Goal: Information Seeking & Learning: Learn about a topic

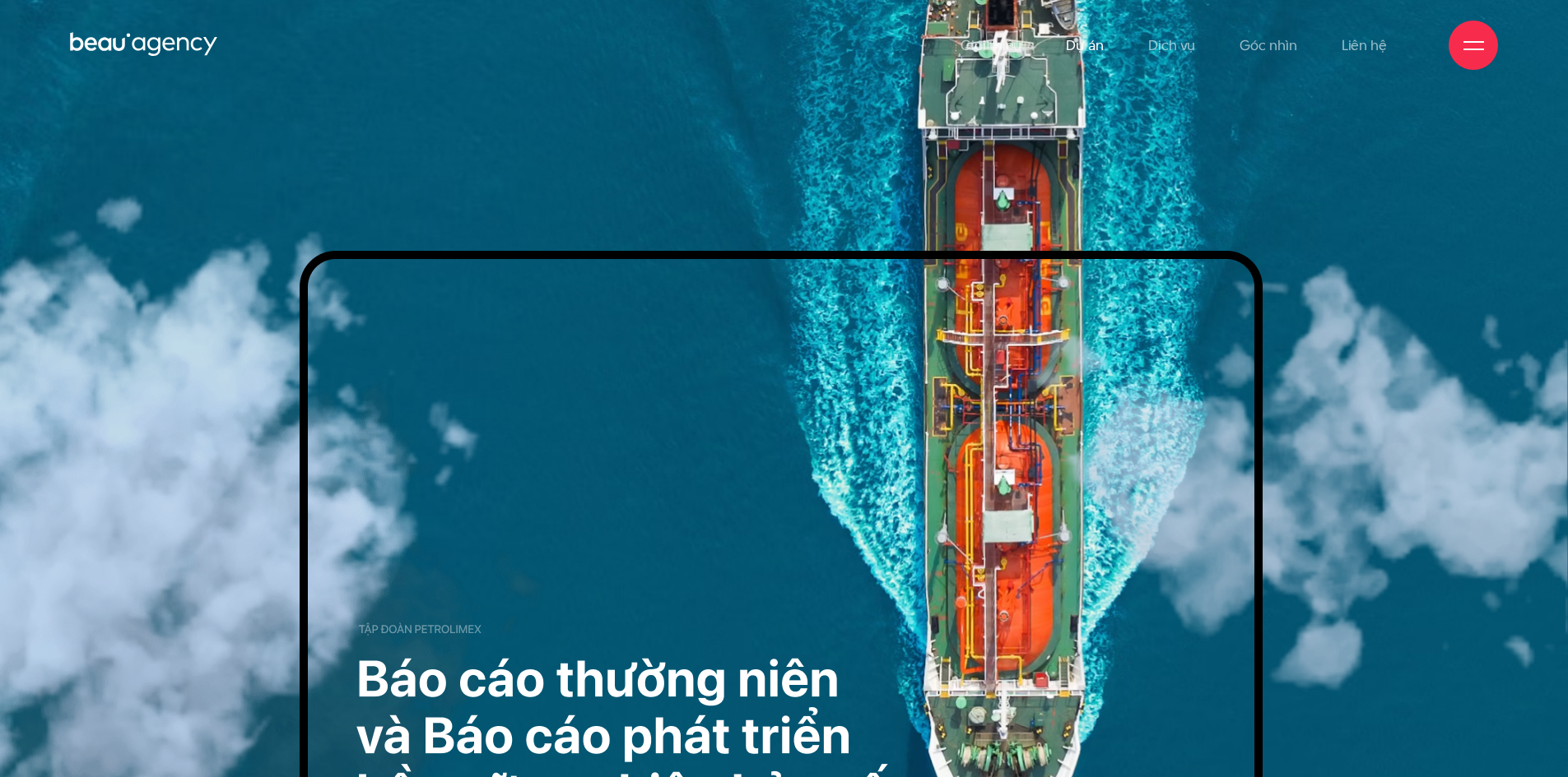
click at [1097, 32] on link "Dự án" at bounding box center [1085, 45] width 38 height 91
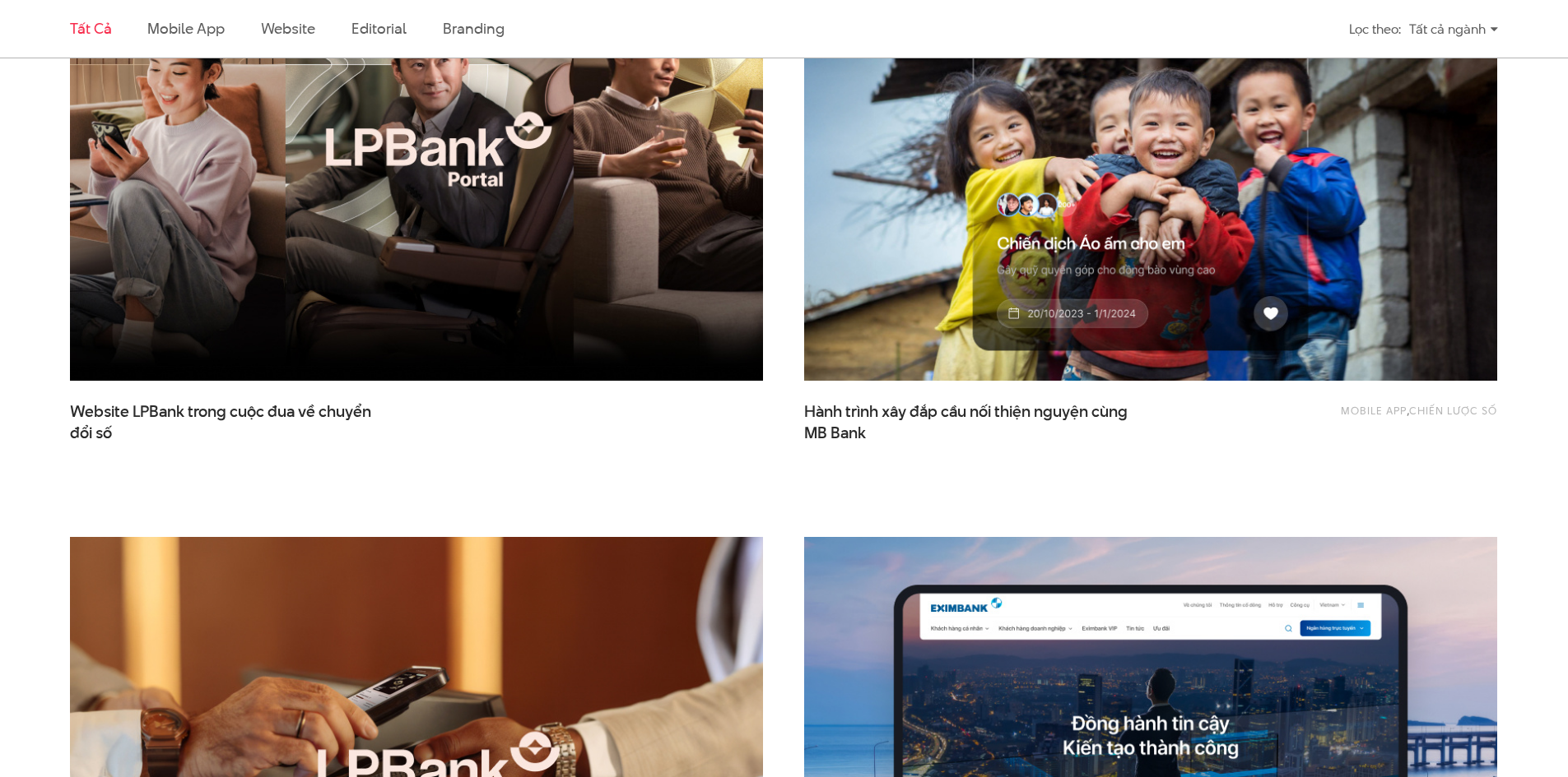
scroll to position [905, 0]
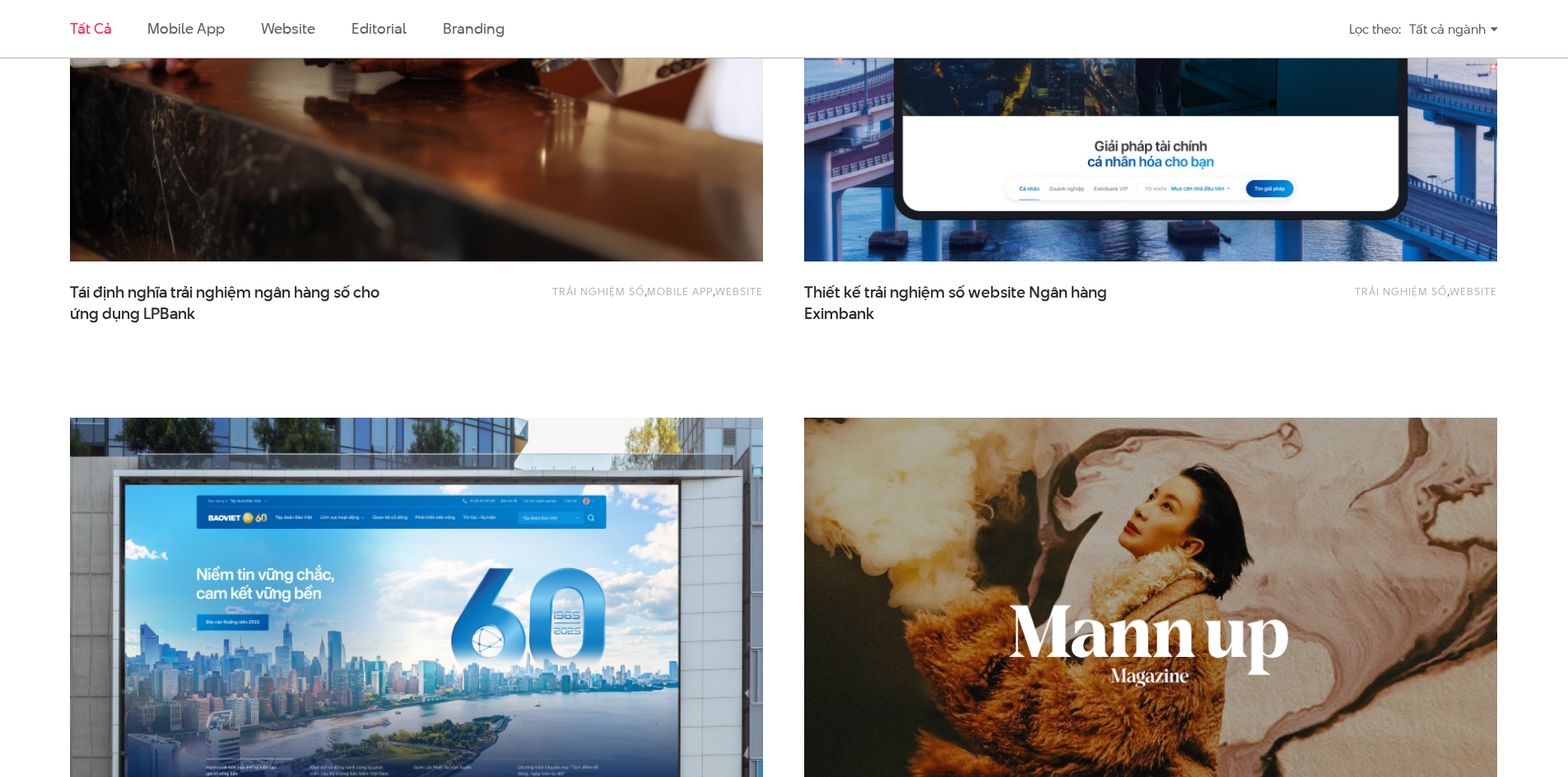
scroll to position [1727, 0]
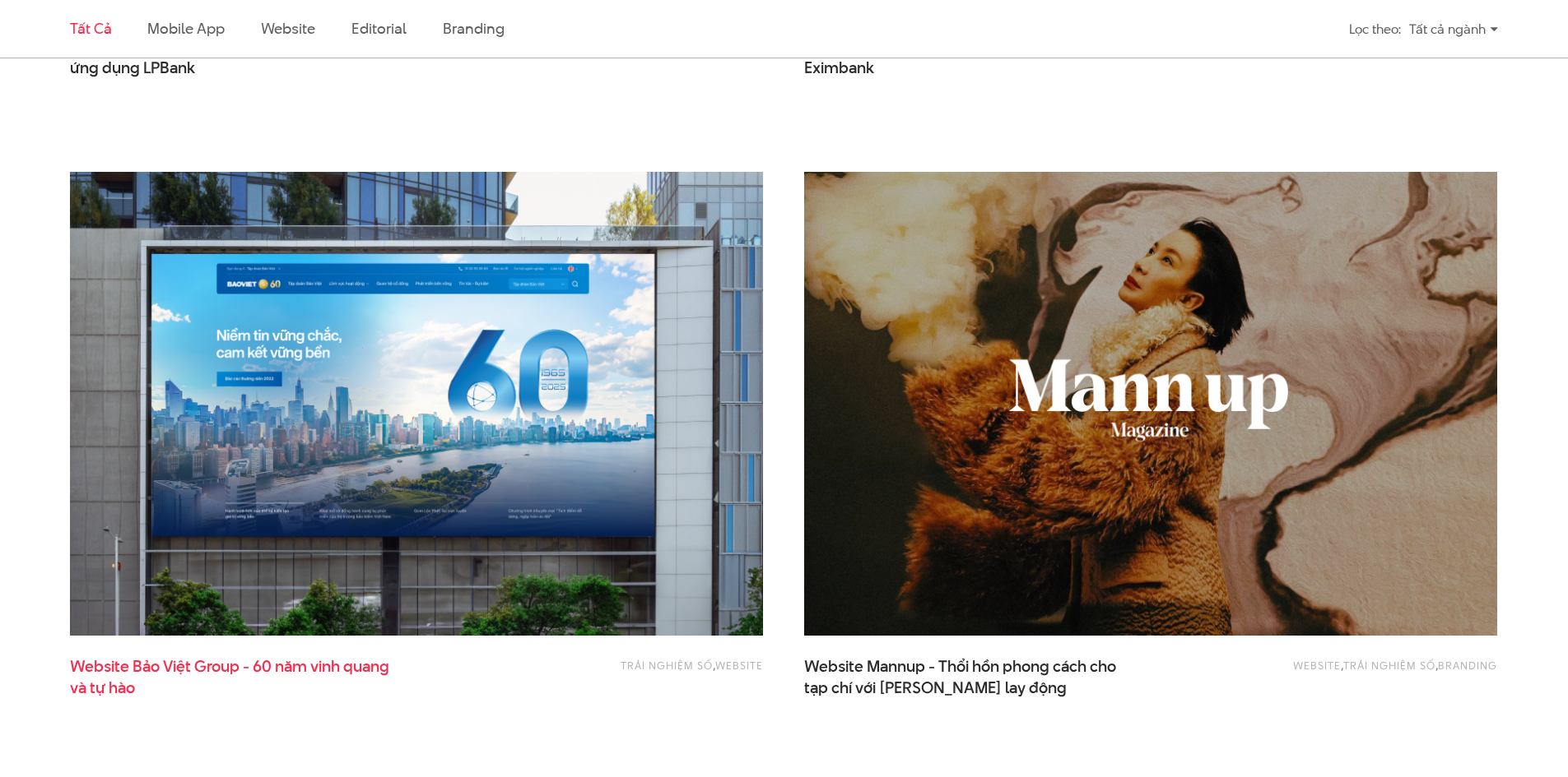
drag, startPoint x: 309, startPoint y: 664, endPoint x: 338, endPoint y: 665, distance: 29.0
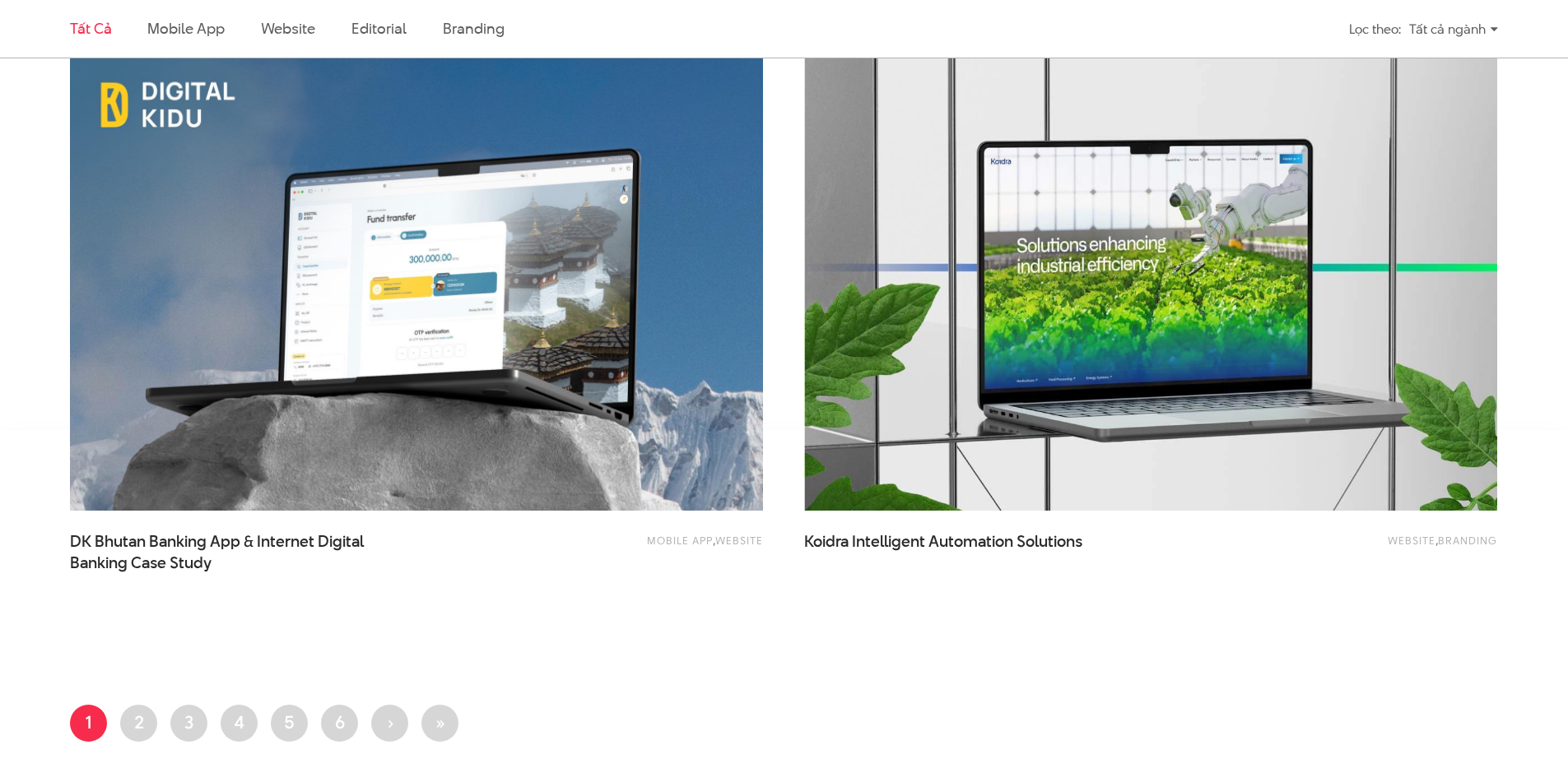
scroll to position [3785, 0]
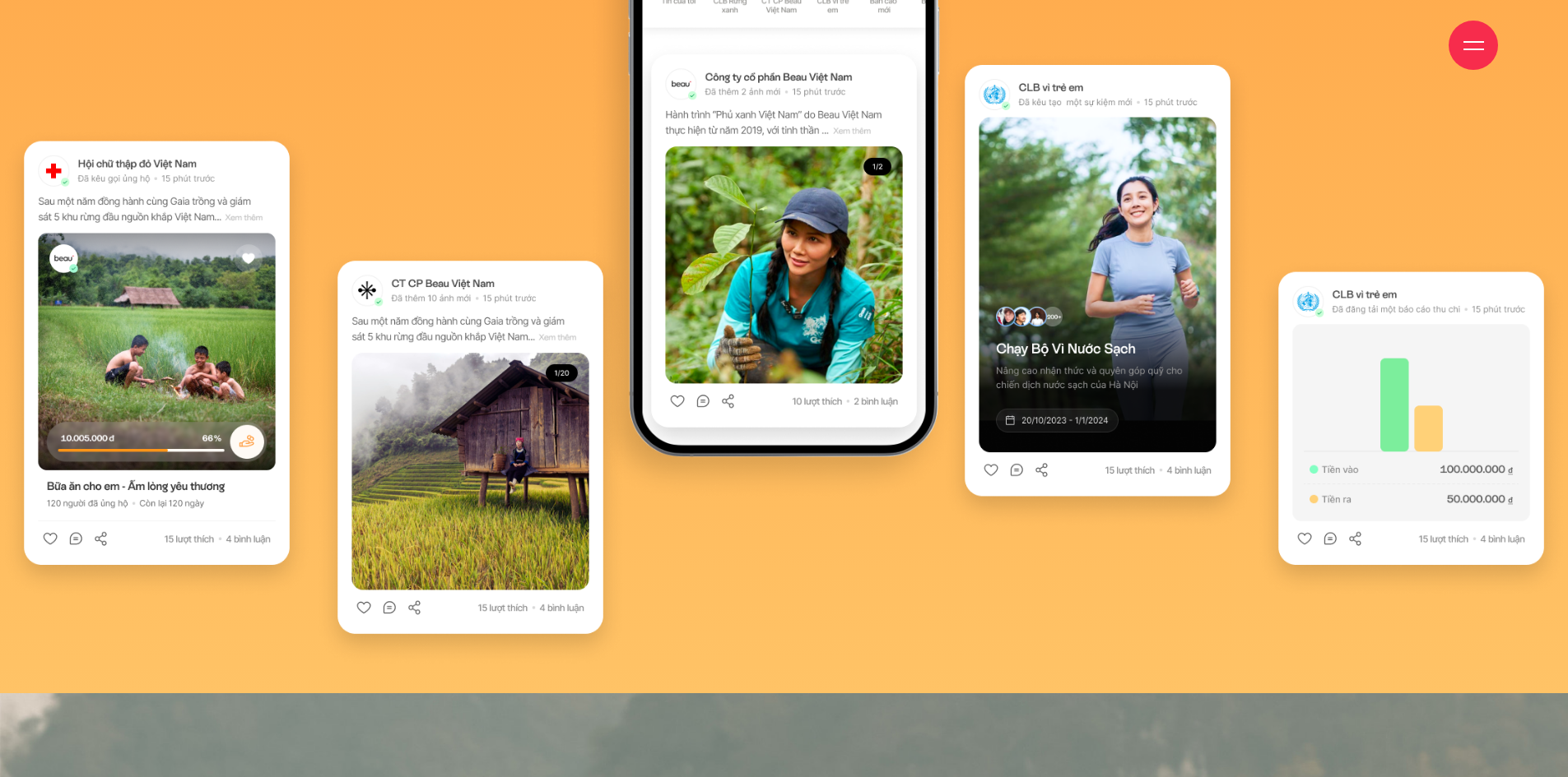
scroll to position [19498, 0]
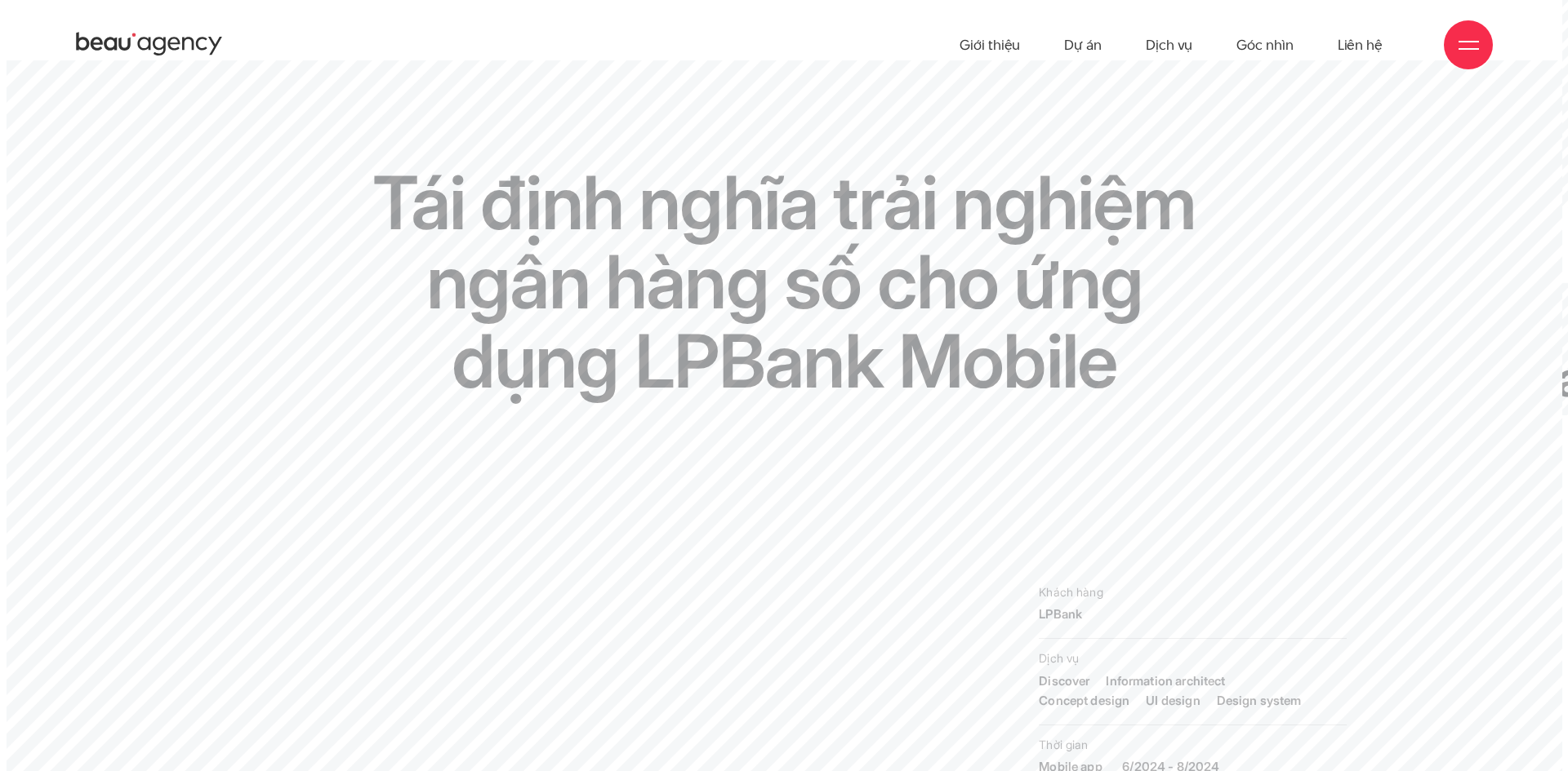
scroll to position [135, 0]
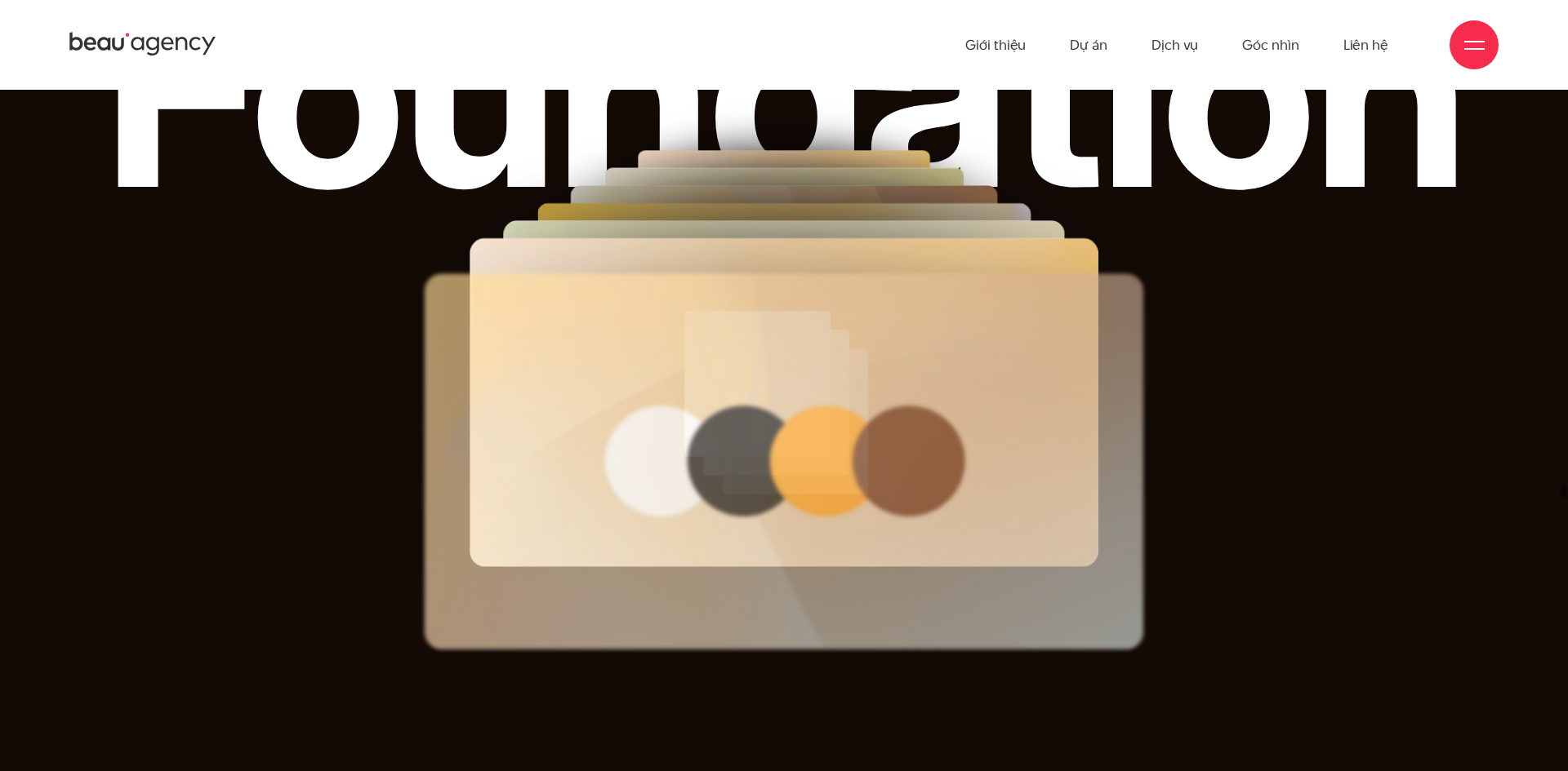
scroll to position [0, 0]
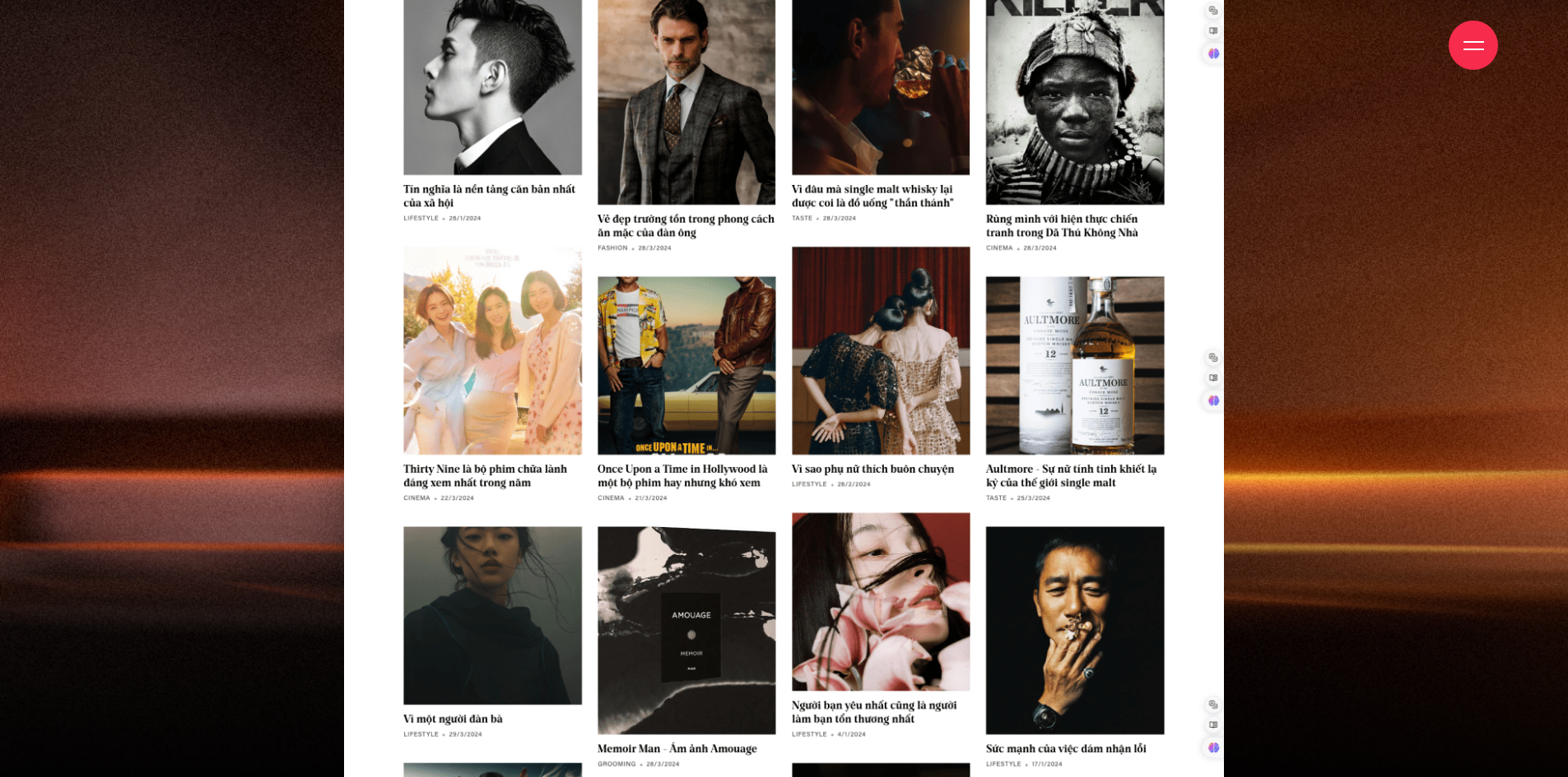
scroll to position [9626, 0]
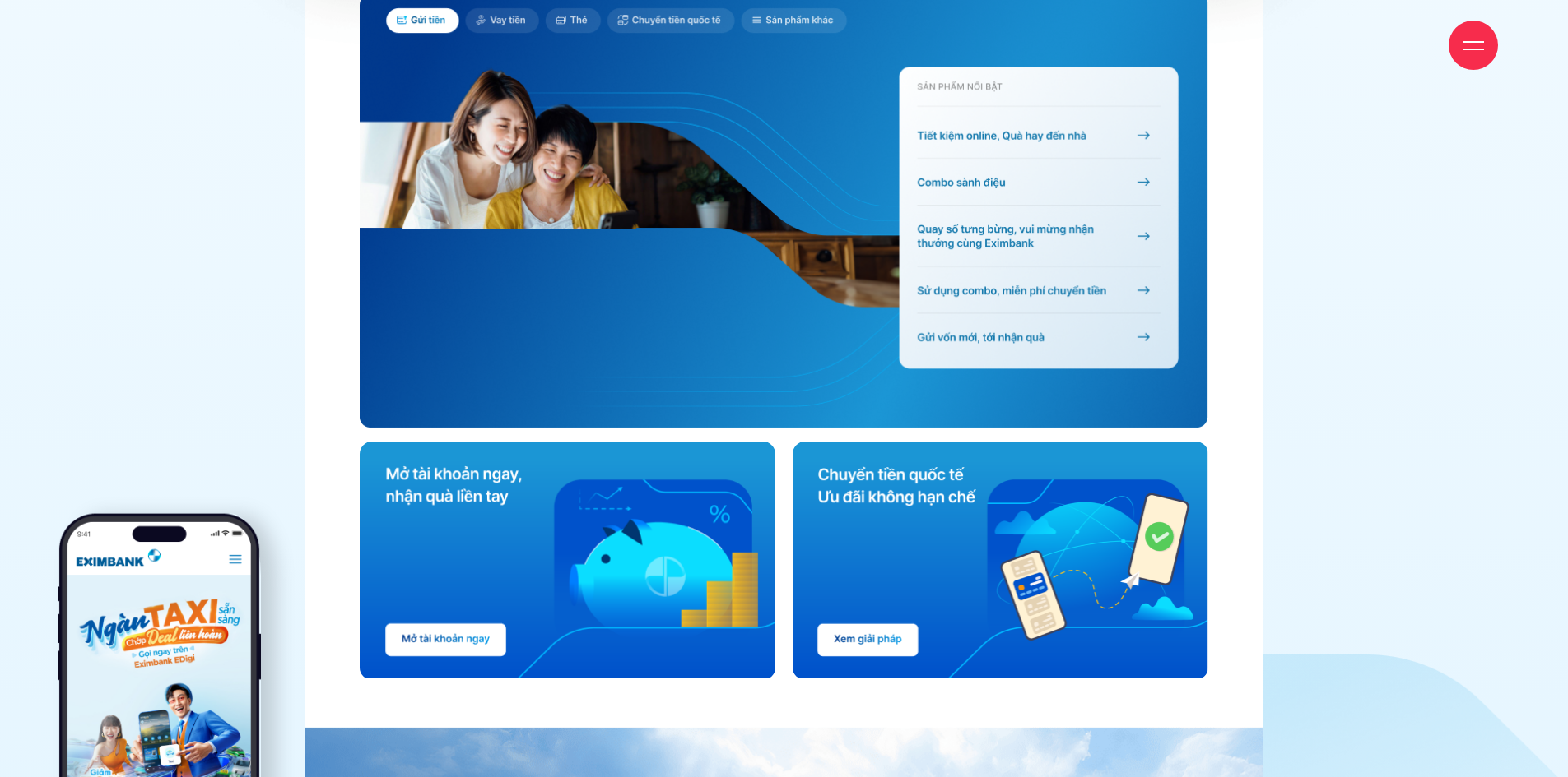
scroll to position [6746, 0]
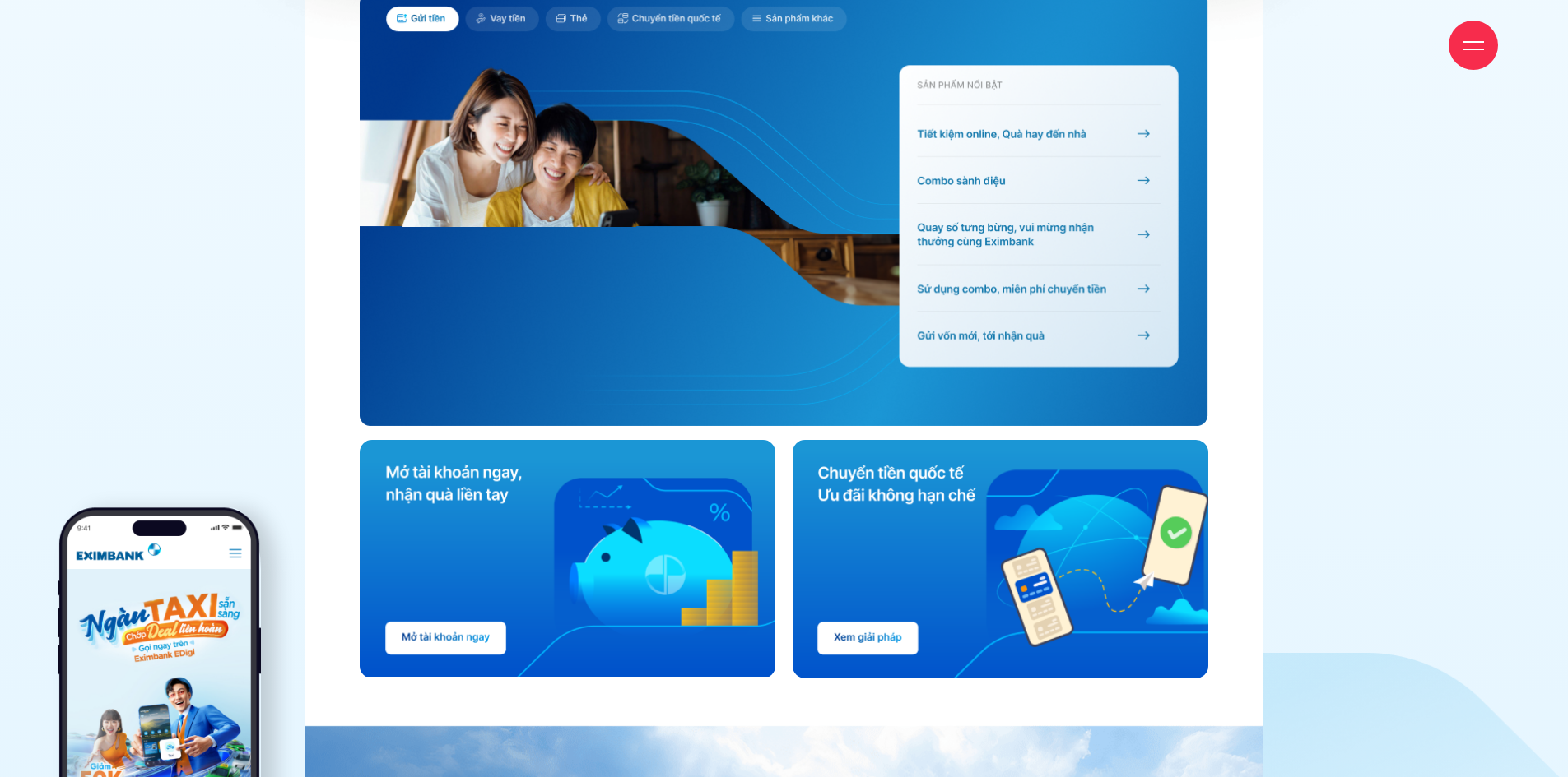
click at [893, 474] on img at bounding box center [996, 560] width 425 height 239
click at [867, 577] on img at bounding box center [996, 560] width 425 height 239
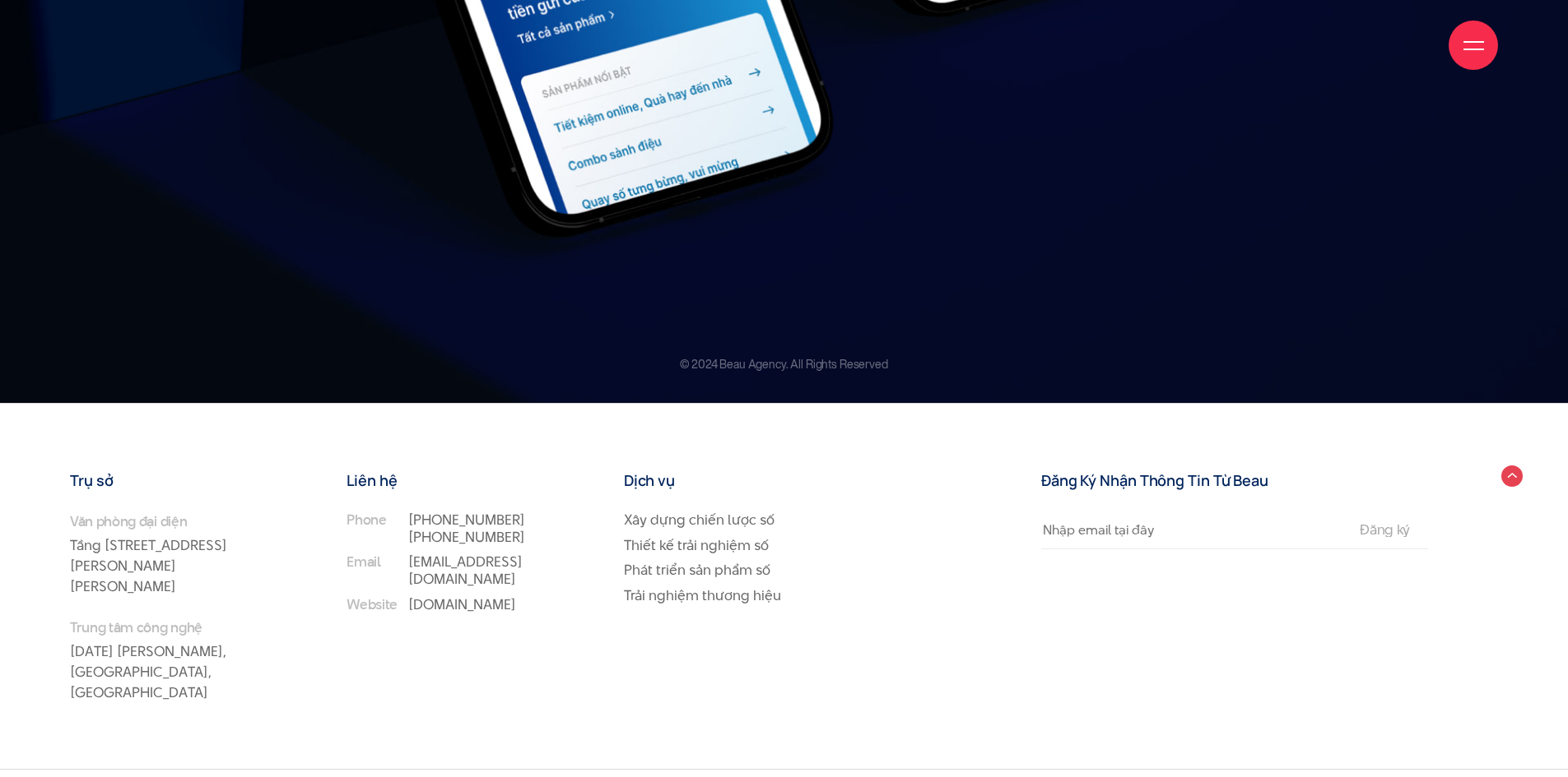
scroll to position [23866, 0]
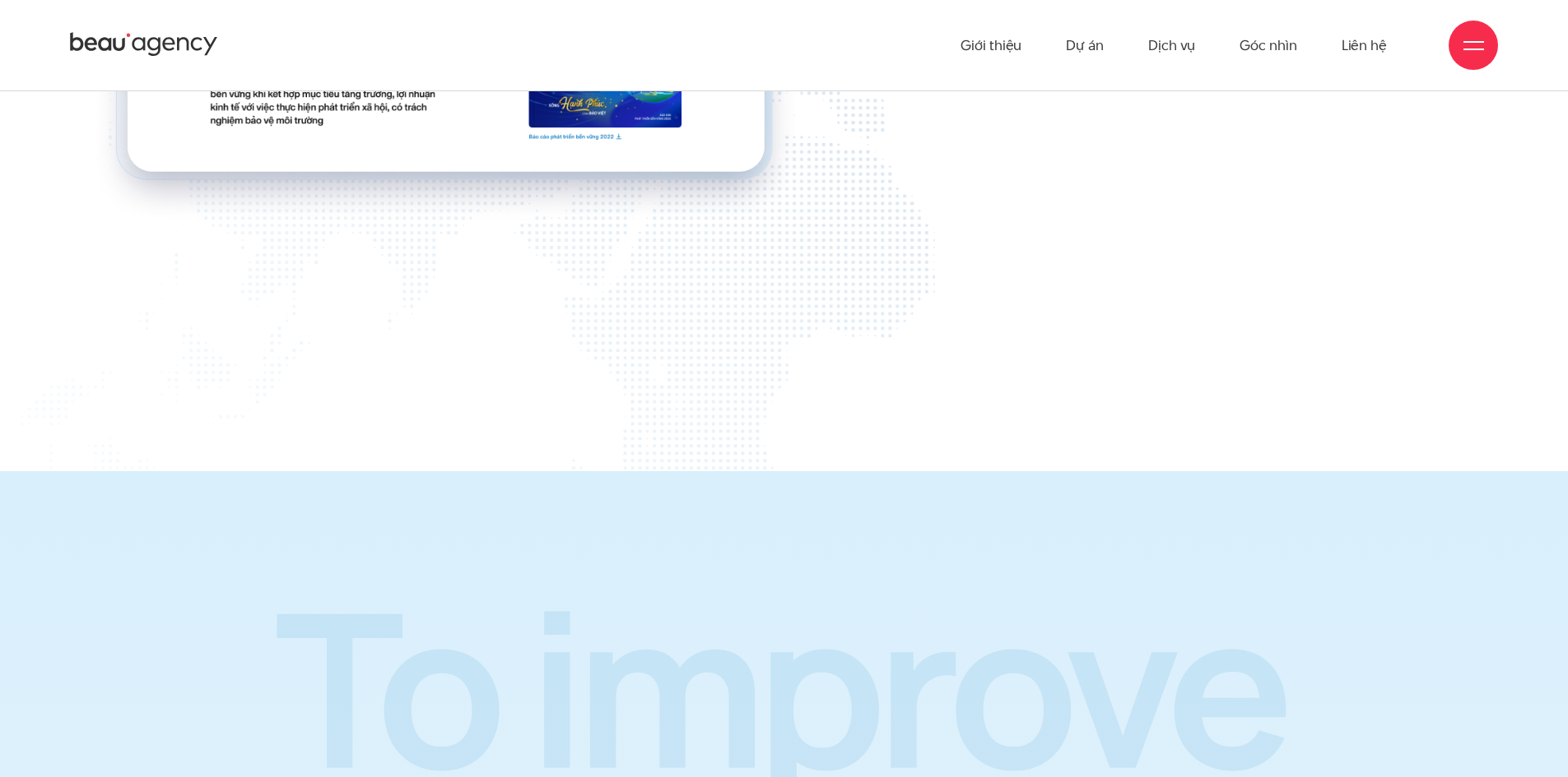
scroll to position [25066, 0]
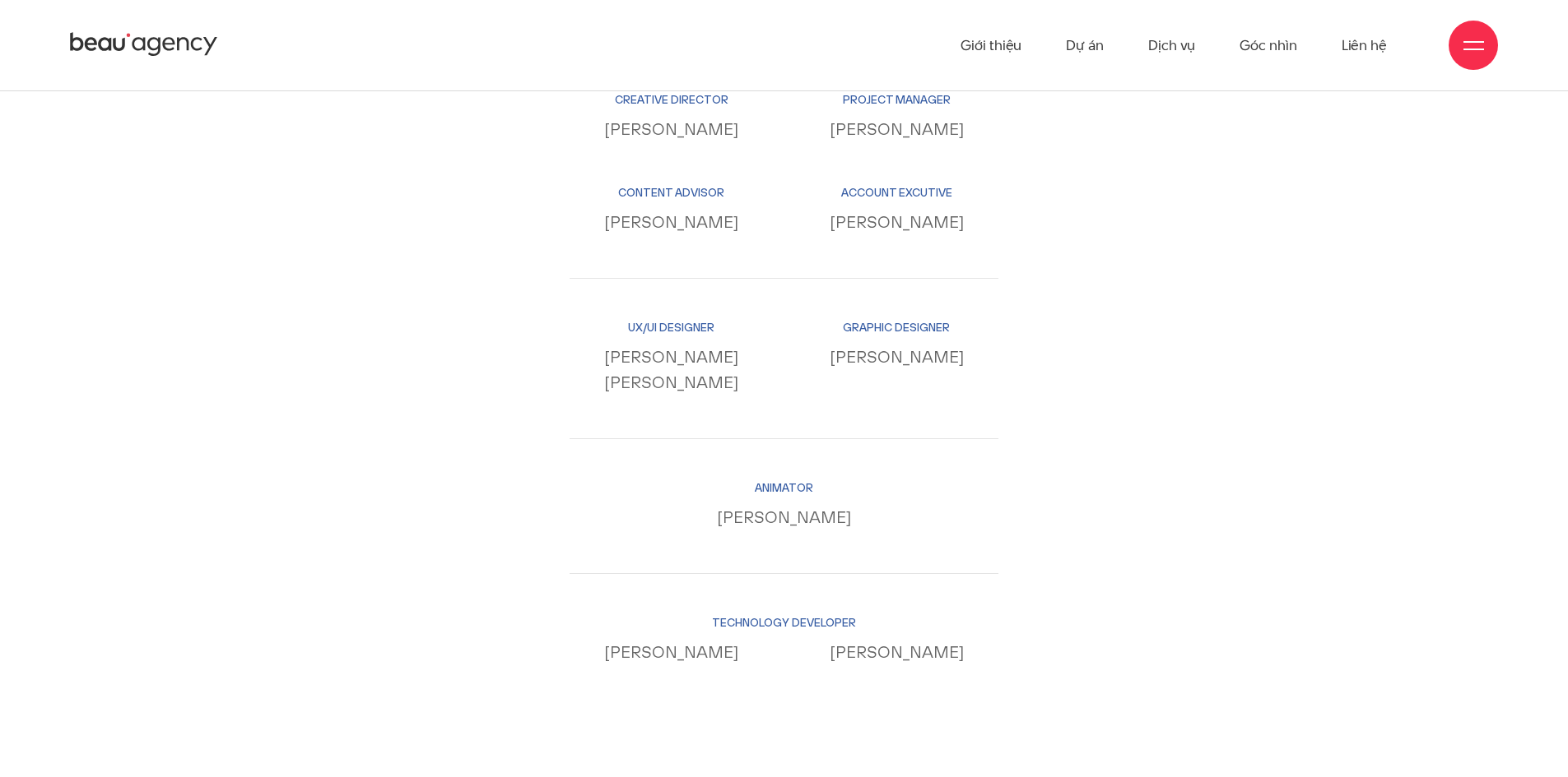
scroll to position [17277, 0]
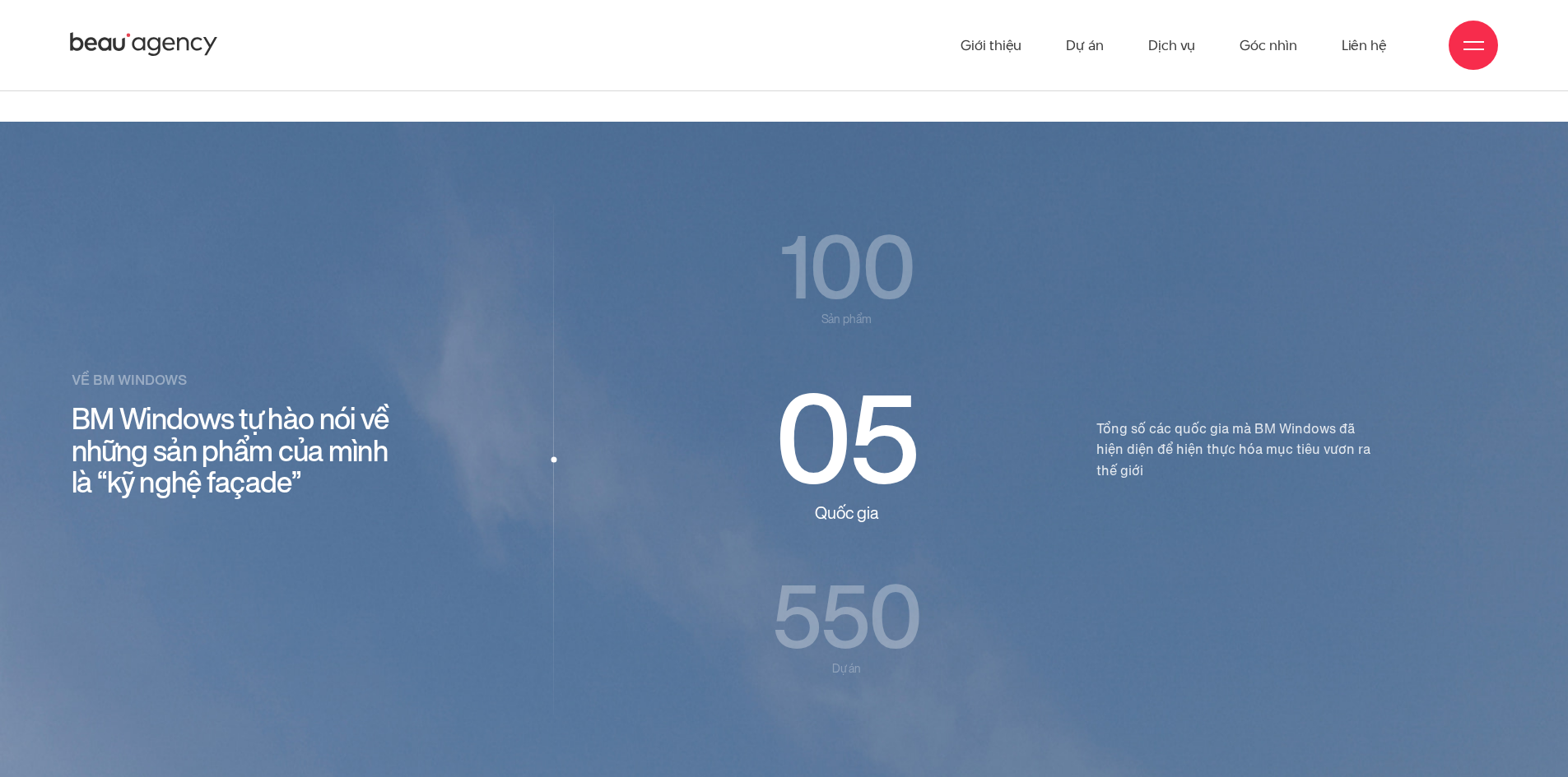
scroll to position [2715, 0]
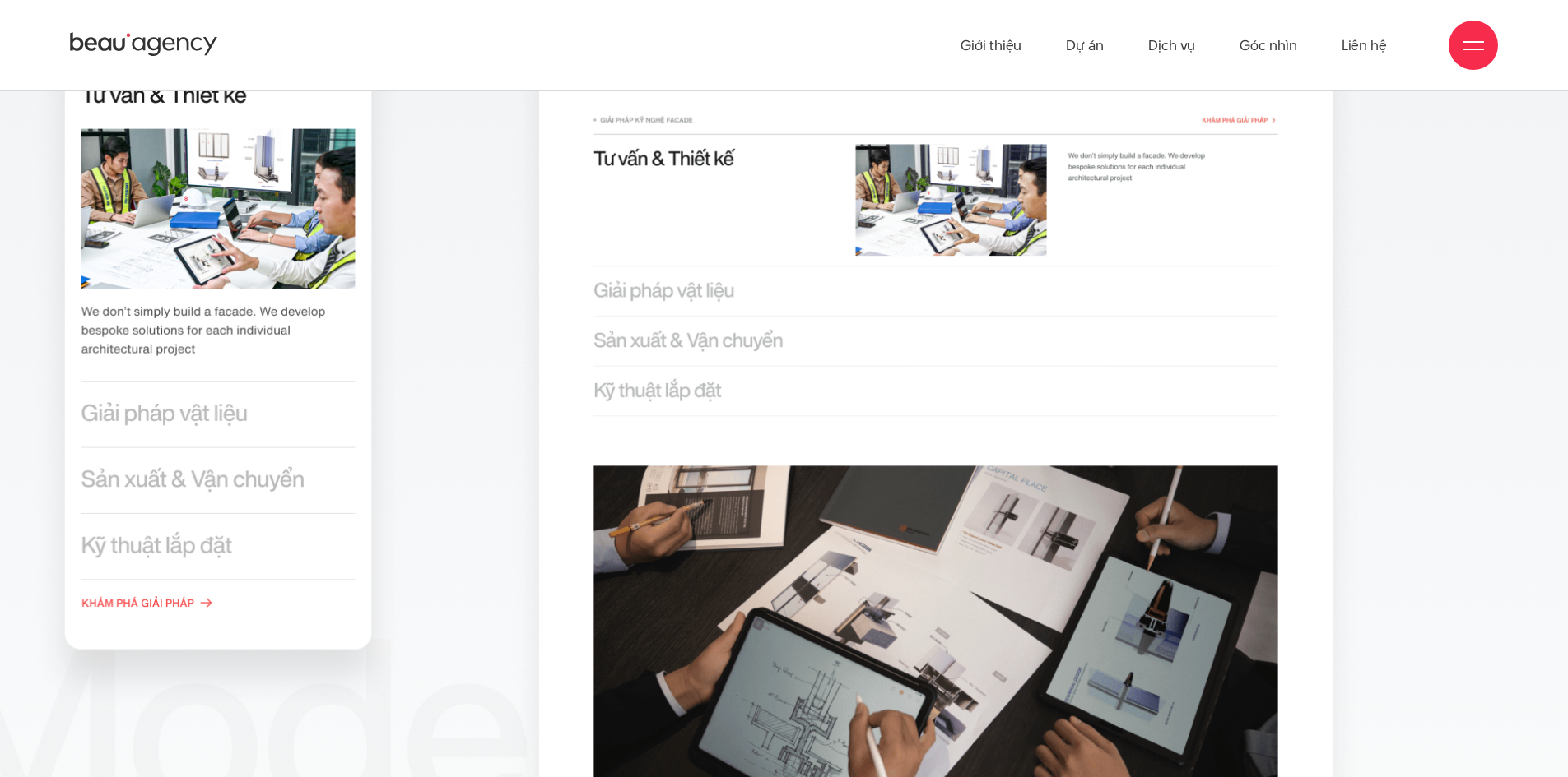
click at [722, 290] on img at bounding box center [936, 580] width 865 height 1881
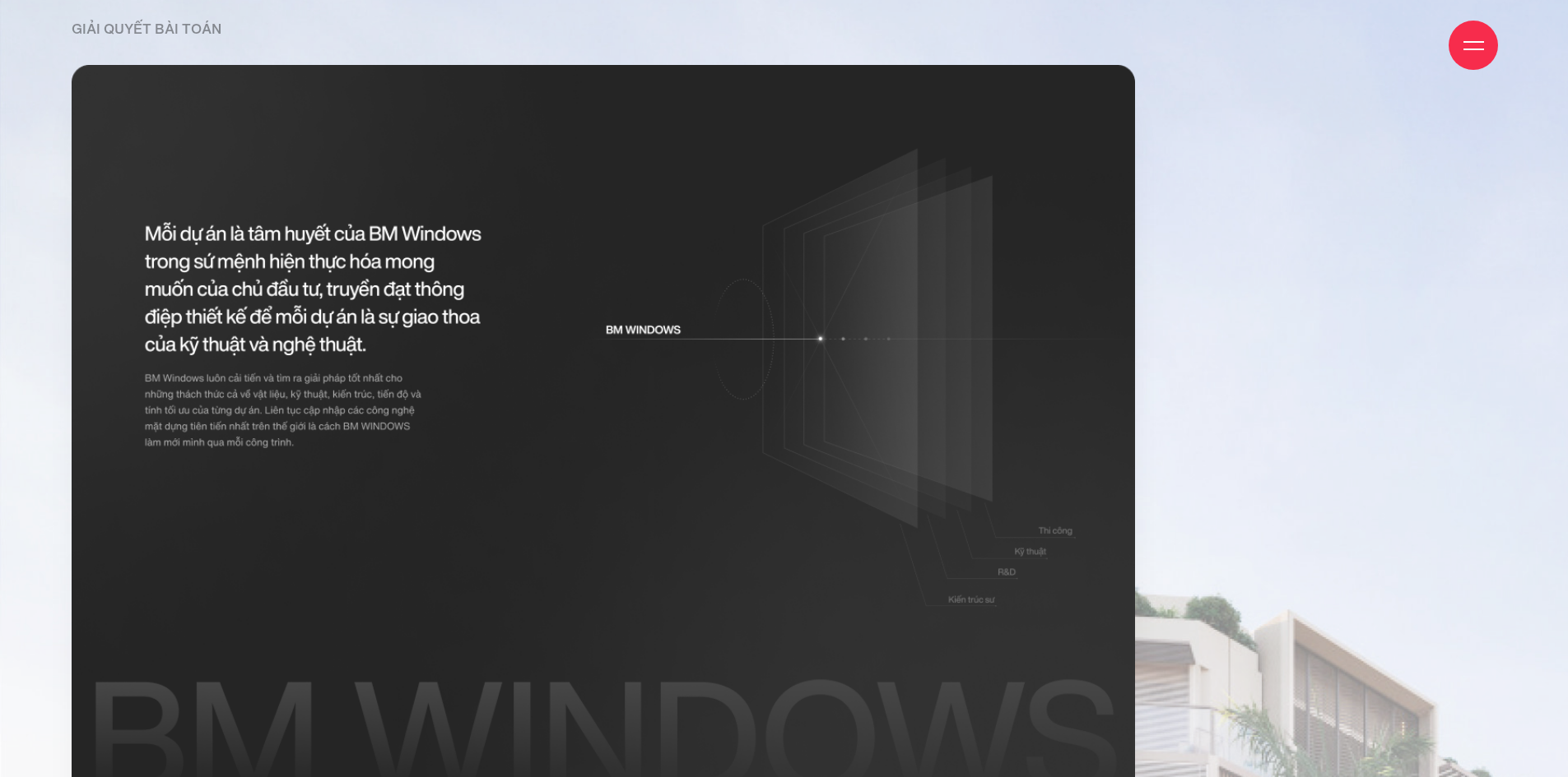
scroll to position [11271, 0]
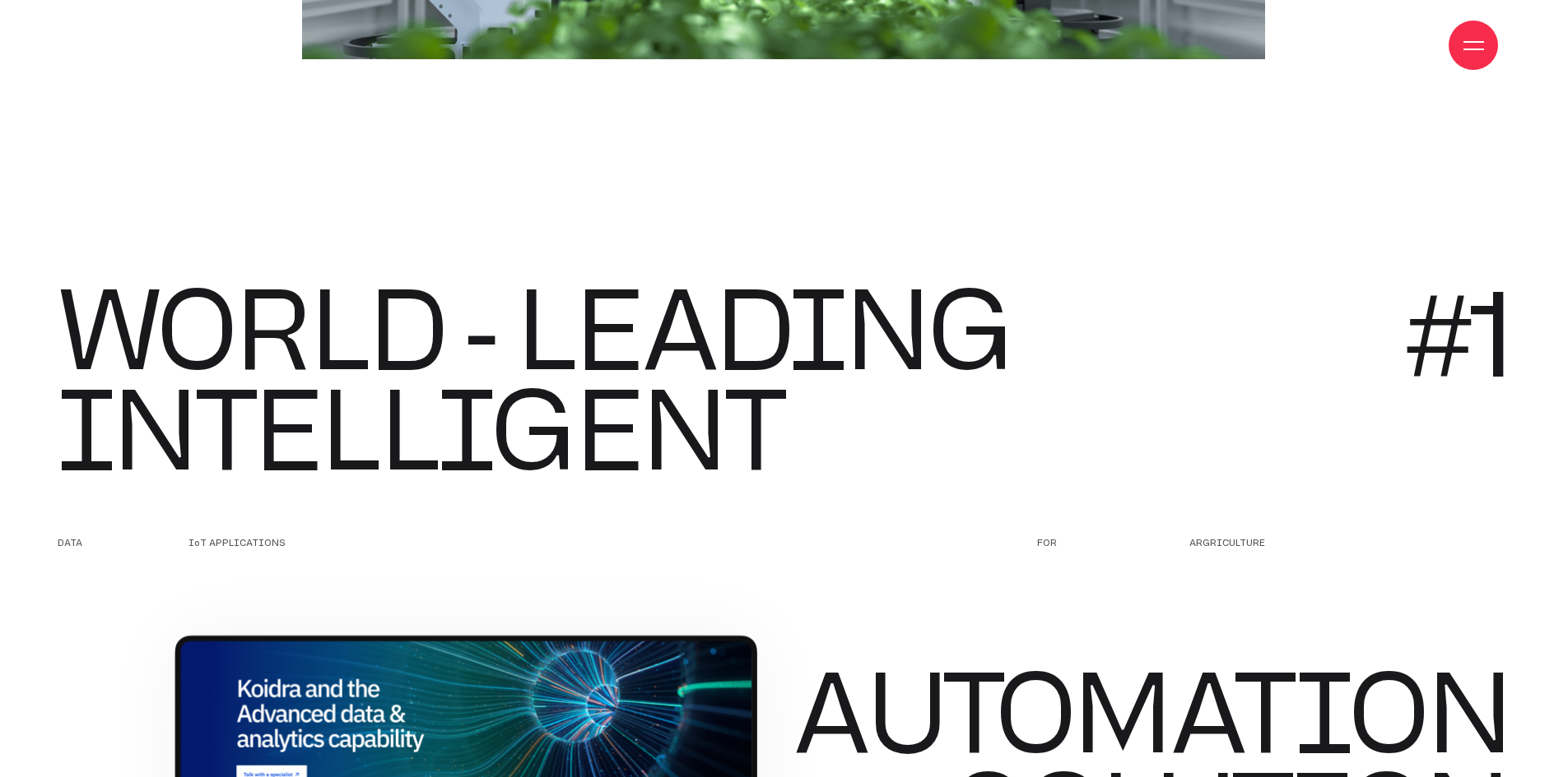
scroll to position [3373, 0]
